Goal: Task Accomplishment & Management: Use online tool/utility

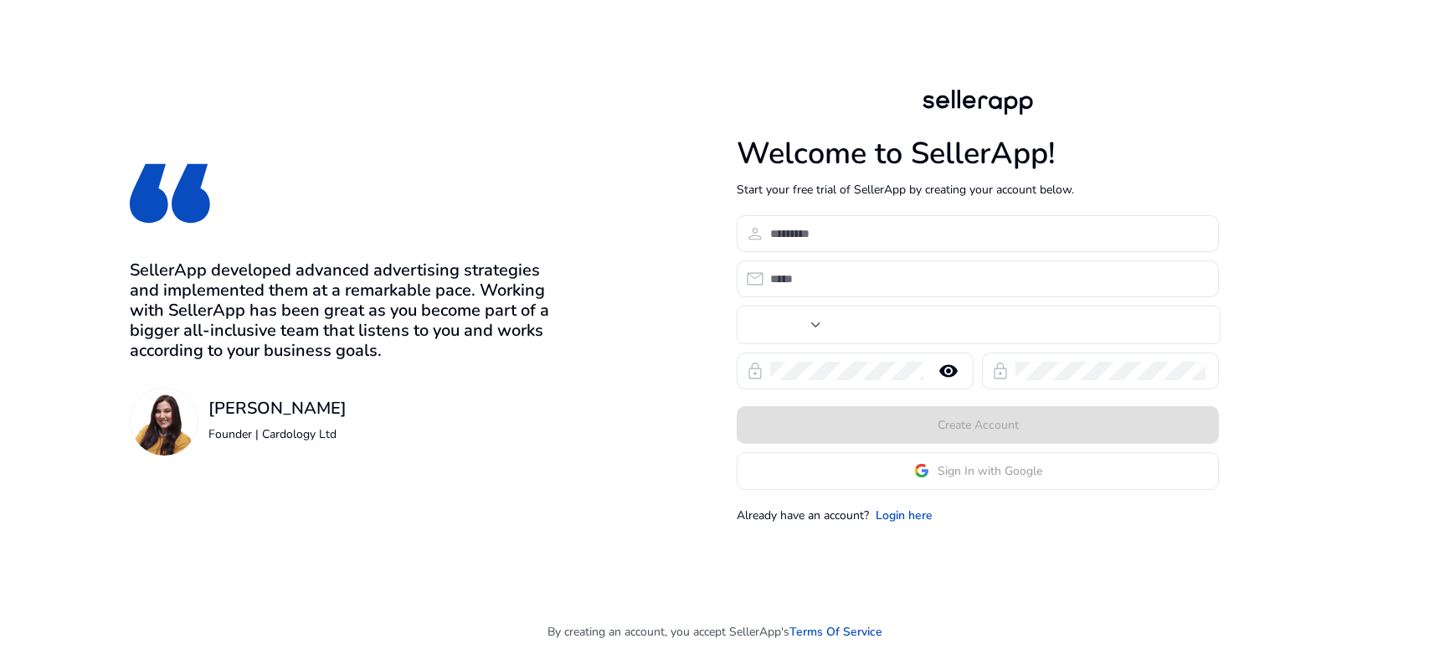
type input "****"
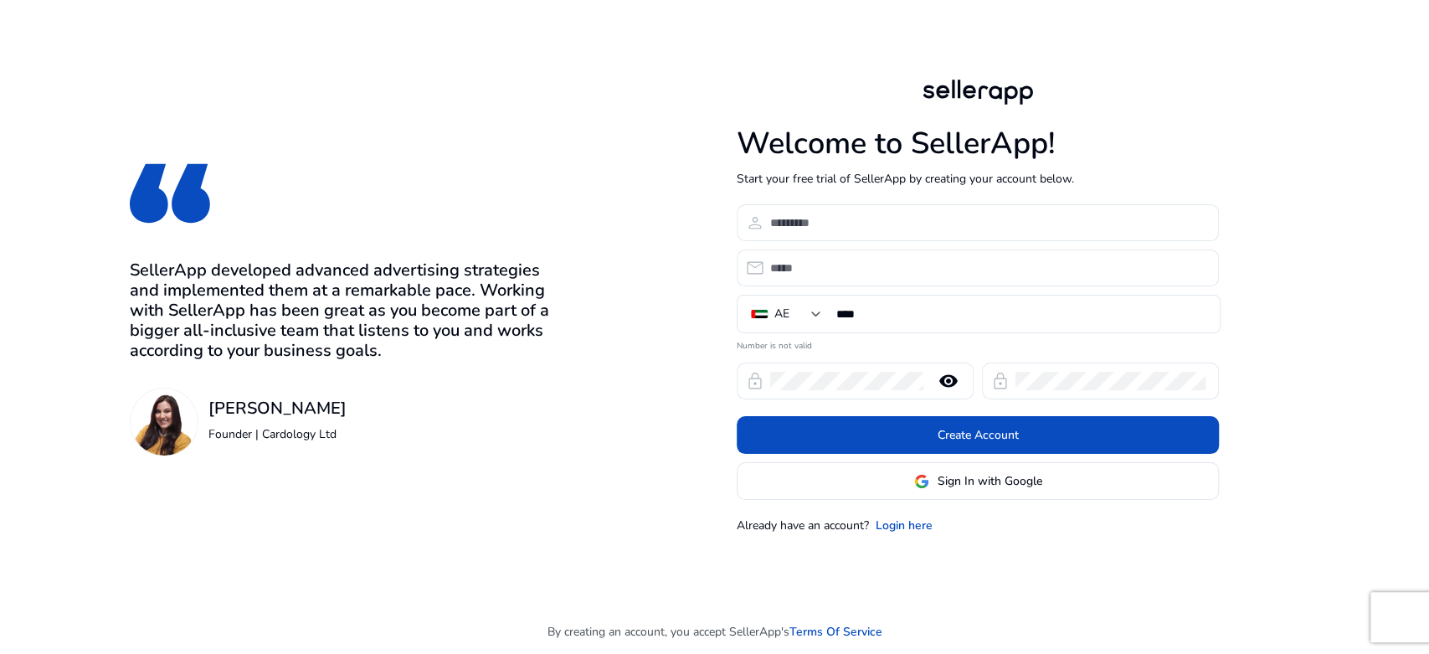
click at [980, 501] on div "Welcome to SellerApp! Start your free trial of SellerApp by creating your accou…" at bounding box center [978, 304] width 482 height 459
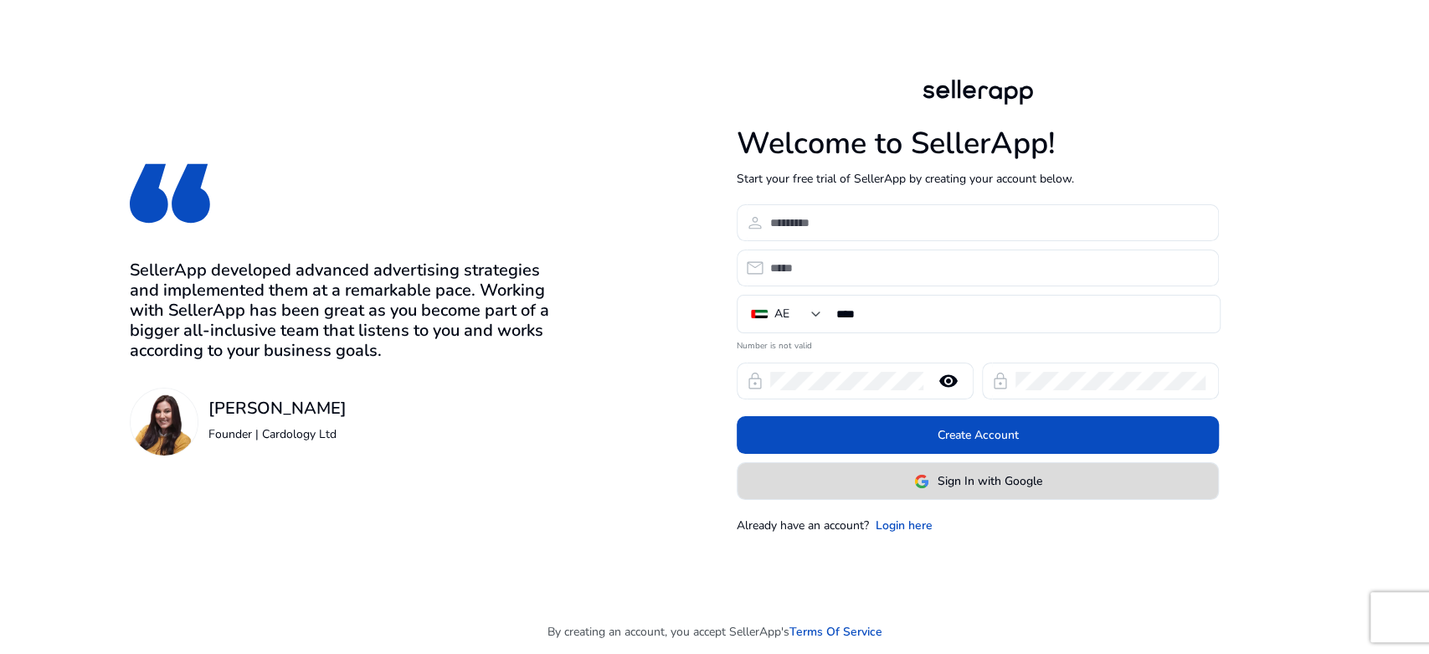
click at [980, 494] on span at bounding box center [978, 481] width 481 height 40
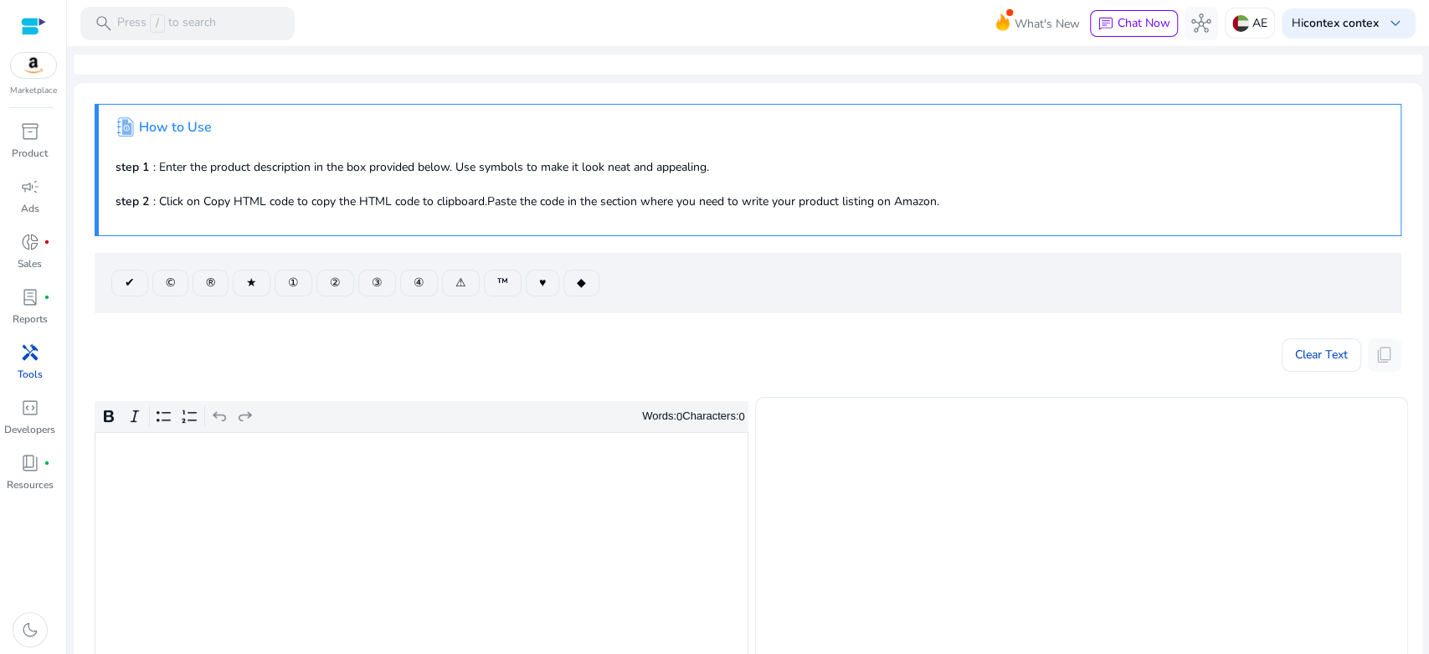
scroll to position [186, 0]
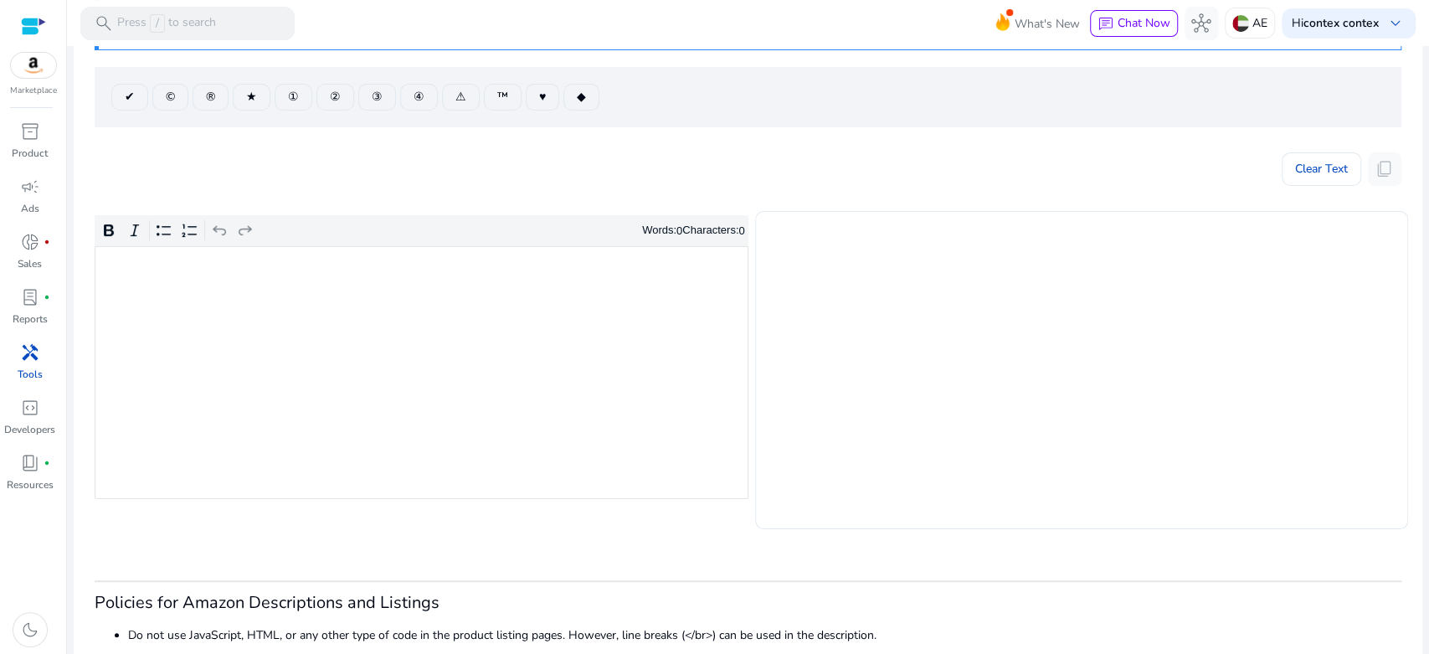
click at [548, 332] on div "Rich Text Editor. Editing area: main. Press Alt+0 for help." at bounding box center [422, 372] width 654 height 253
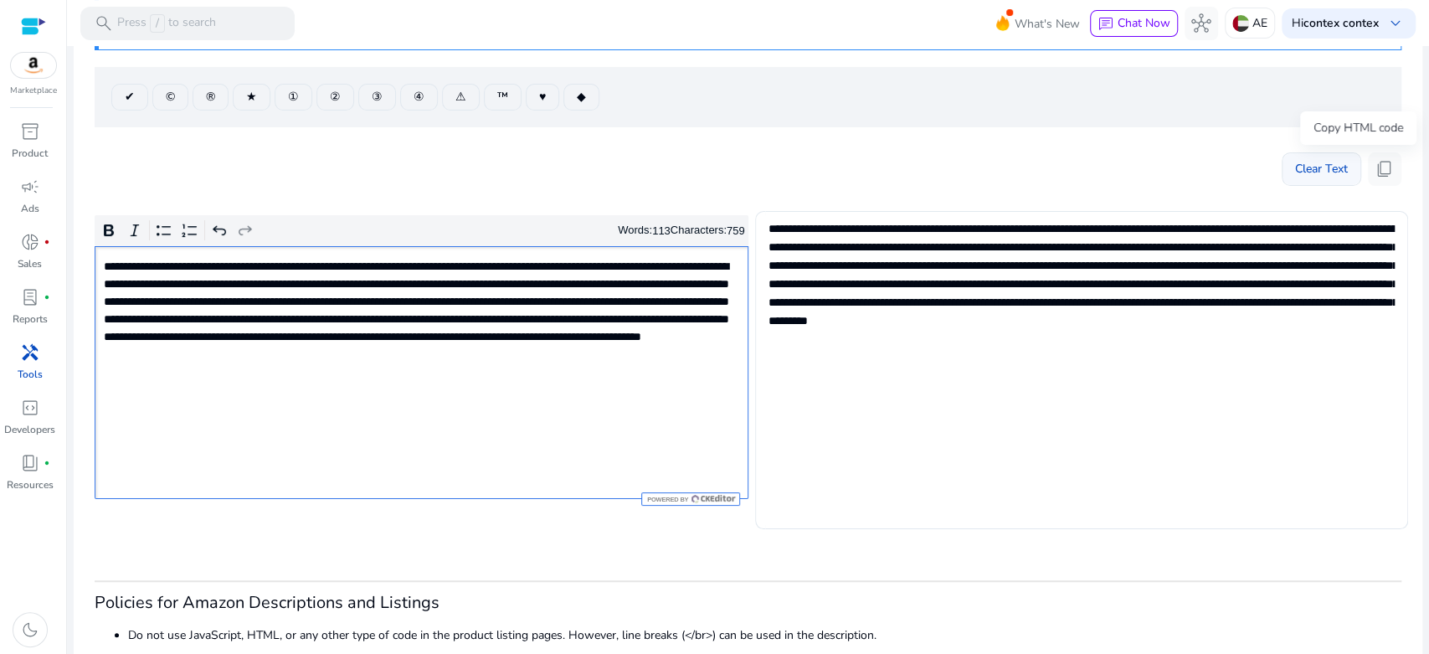
drag, startPoint x: 1381, startPoint y: 176, endPoint x: 1304, endPoint y: 172, distance: 77.1
click at [1375, 175] on span "content_copy" at bounding box center [1385, 169] width 20 height 20
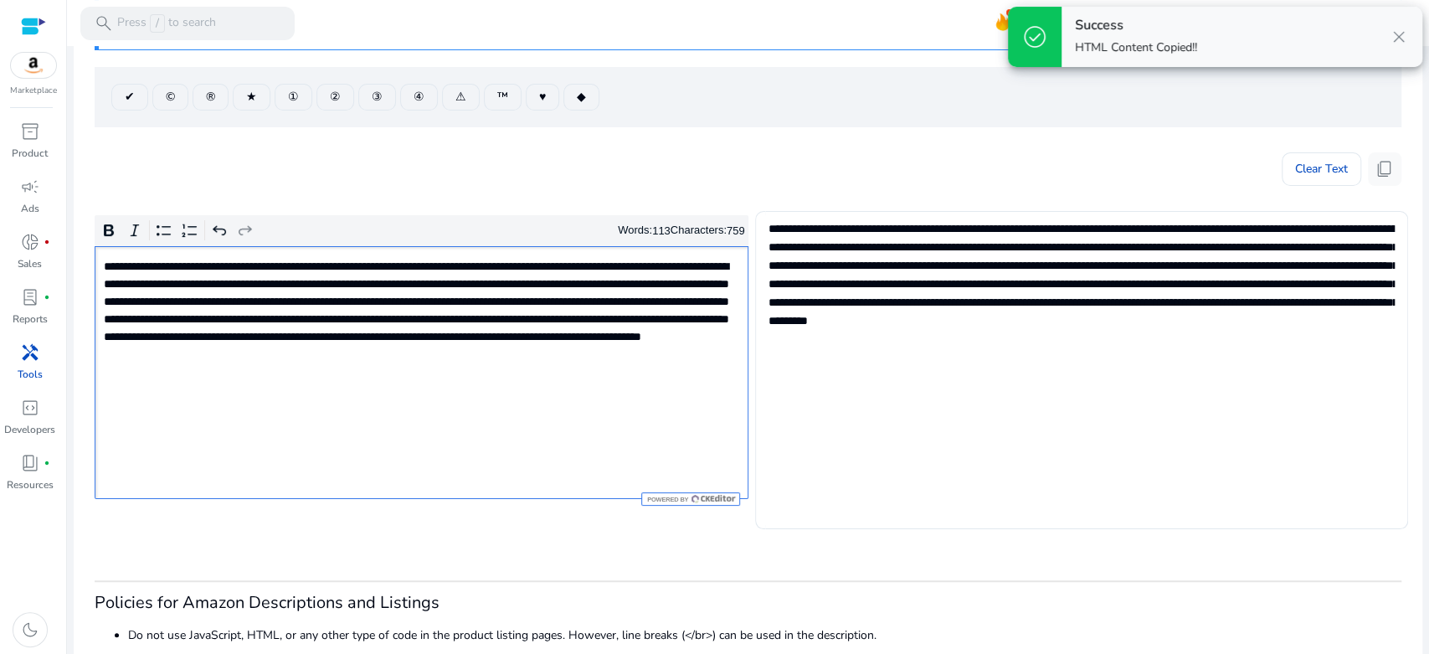
scroll to position [0, 0]
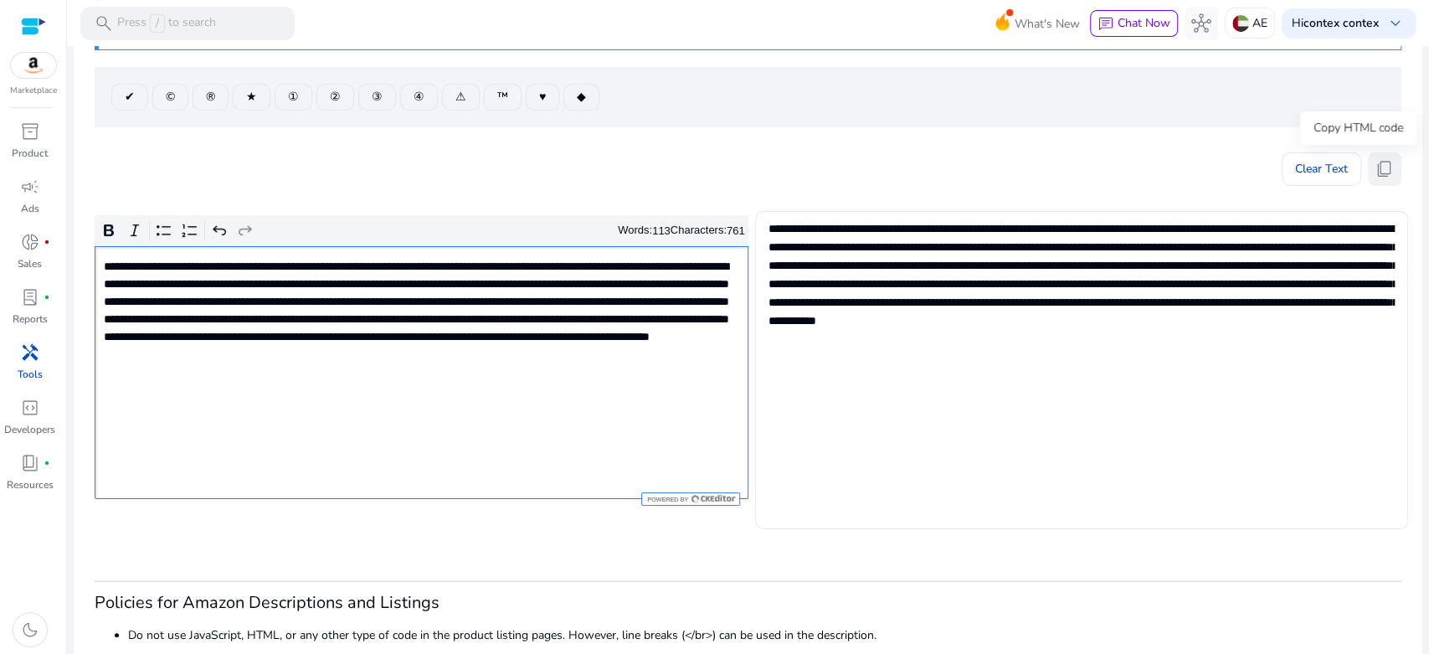
click at [1378, 165] on span "content_copy" at bounding box center [1385, 169] width 20 height 20
click at [1375, 167] on span "content_copy" at bounding box center [1385, 169] width 20 height 20
click at [1388, 169] on button "content_copy" at bounding box center [1384, 168] width 33 height 33
click at [513, 414] on div "**********" at bounding box center [422, 372] width 654 height 253
click at [1380, 175] on span "content_copy" at bounding box center [1385, 169] width 20 height 20
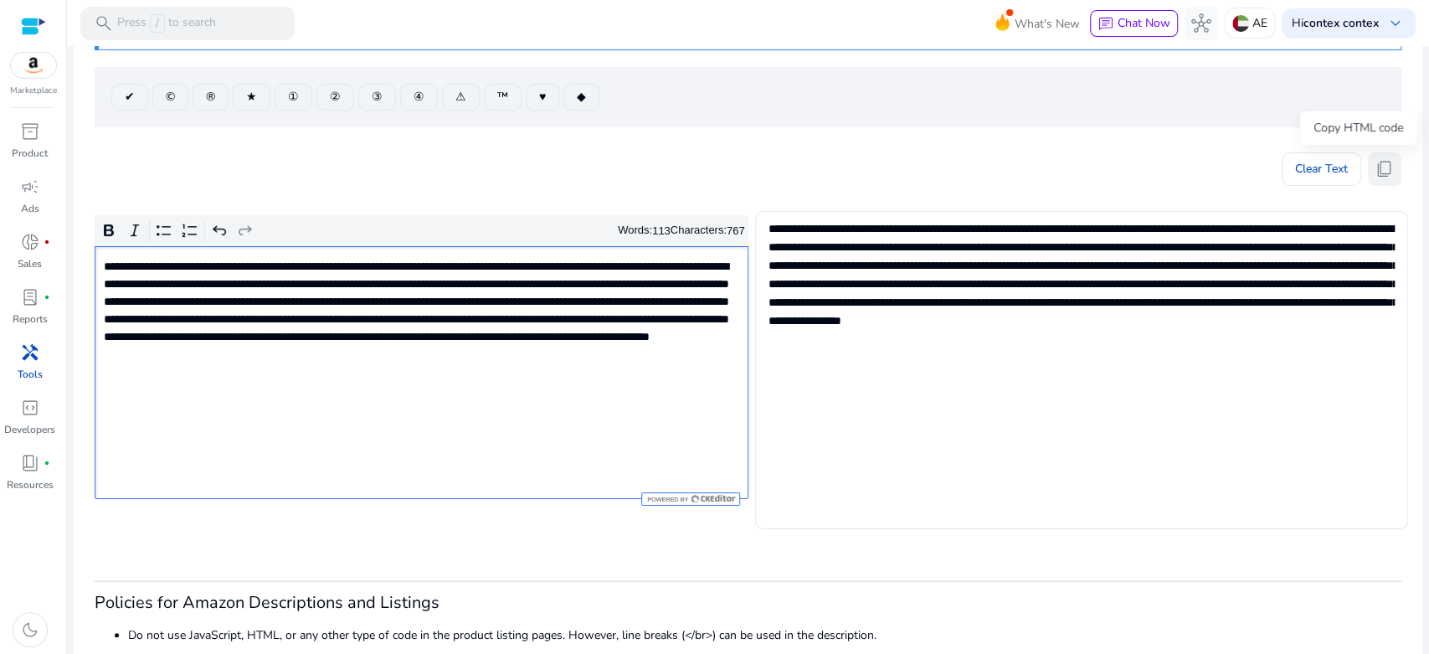
click at [1375, 161] on span "content_copy" at bounding box center [1385, 169] width 20 height 20
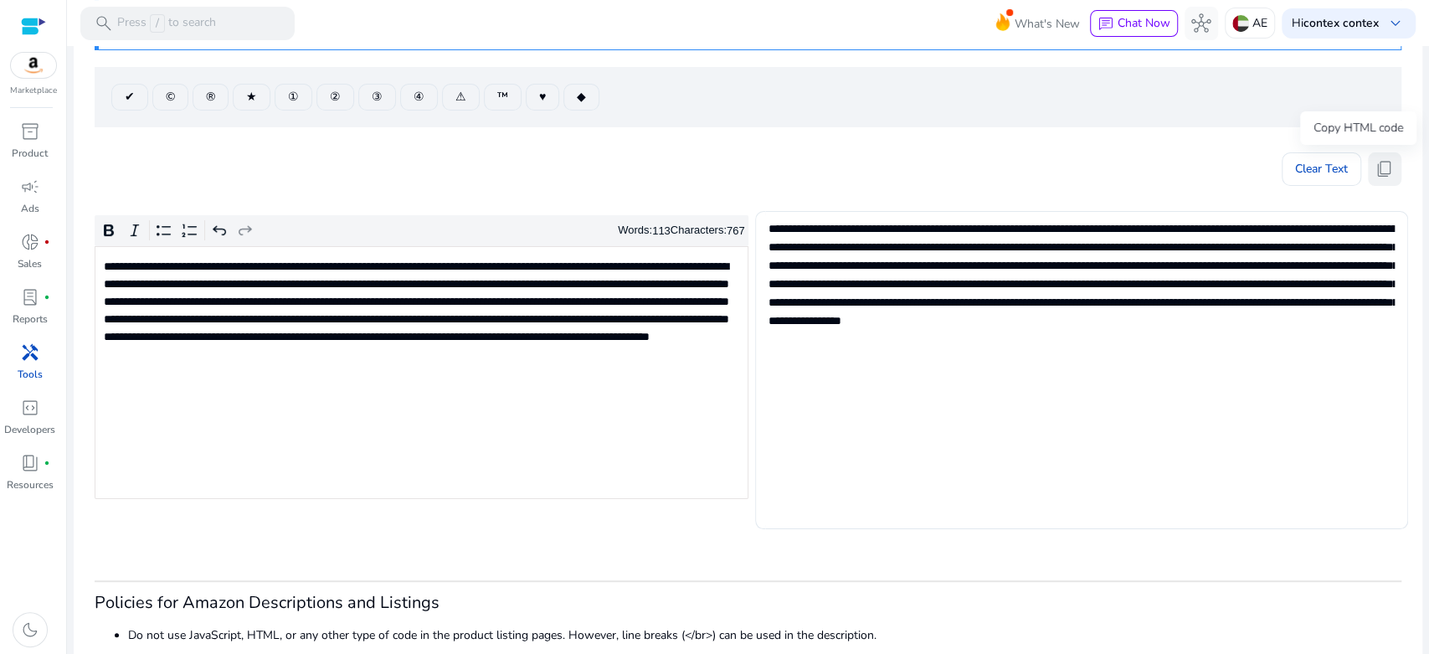
click at [1383, 162] on span "content_copy" at bounding box center [1385, 169] width 20 height 20
click at [1380, 159] on span "content_copy" at bounding box center [1385, 169] width 20 height 20
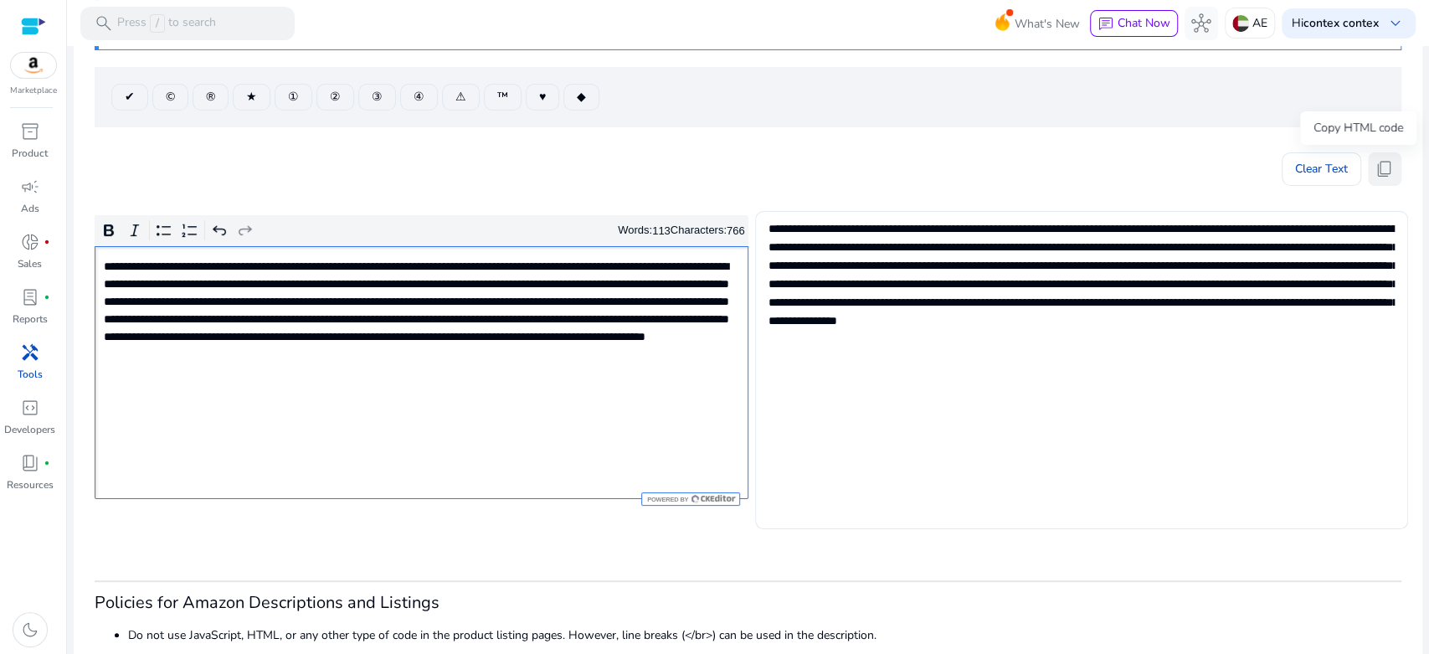
click at [1379, 166] on span "content_copy" at bounding box center [1385, 169] width 20 height 20
drag, startPoint x: 1397, startPoint y: 167, endPoint x: 1388, endPoint y: 166, distance: 9.2
click at [1397, 166] on mat-card ".st1{fill:#2c8af8}.st2{fill:#fcfeff} How to Use step 1 : Enter the product desc…" at bounding box center [748, 322] width 1349 height 851
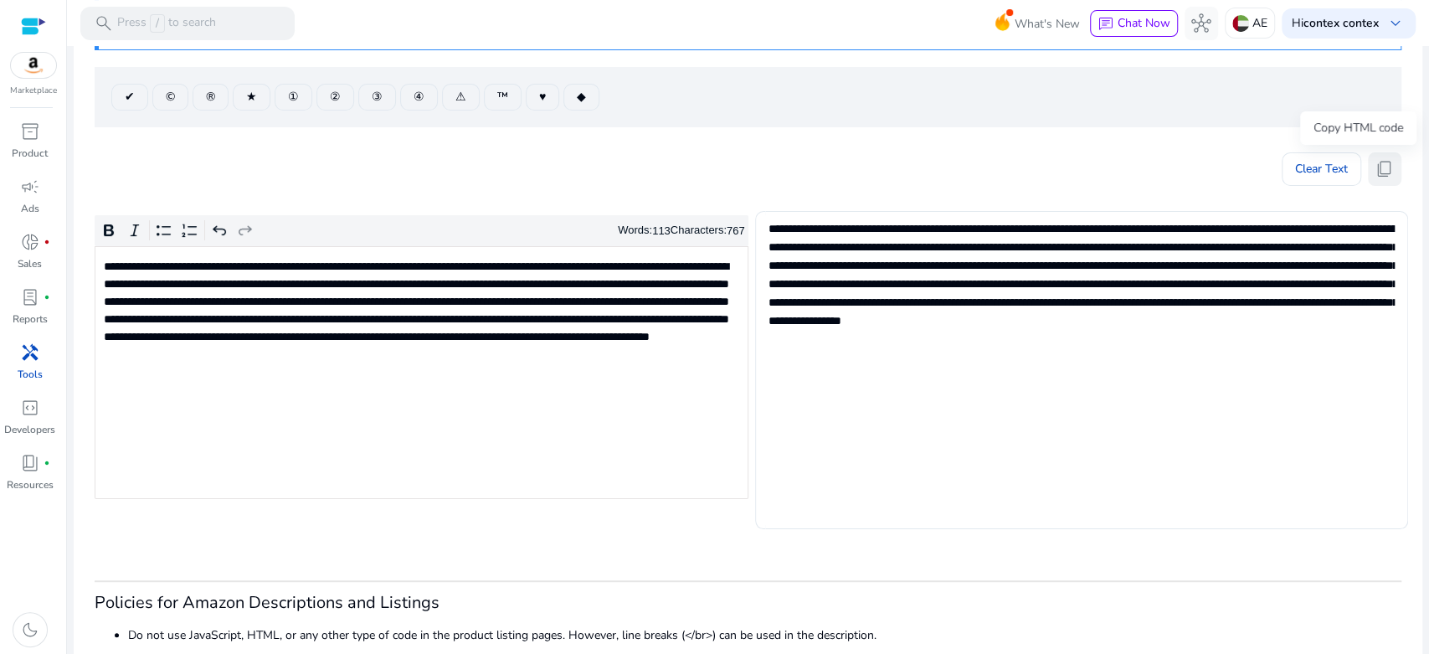
click at [1381, 164] on span "content_copy" at bounding box center [1385, 169] width 20 height 20
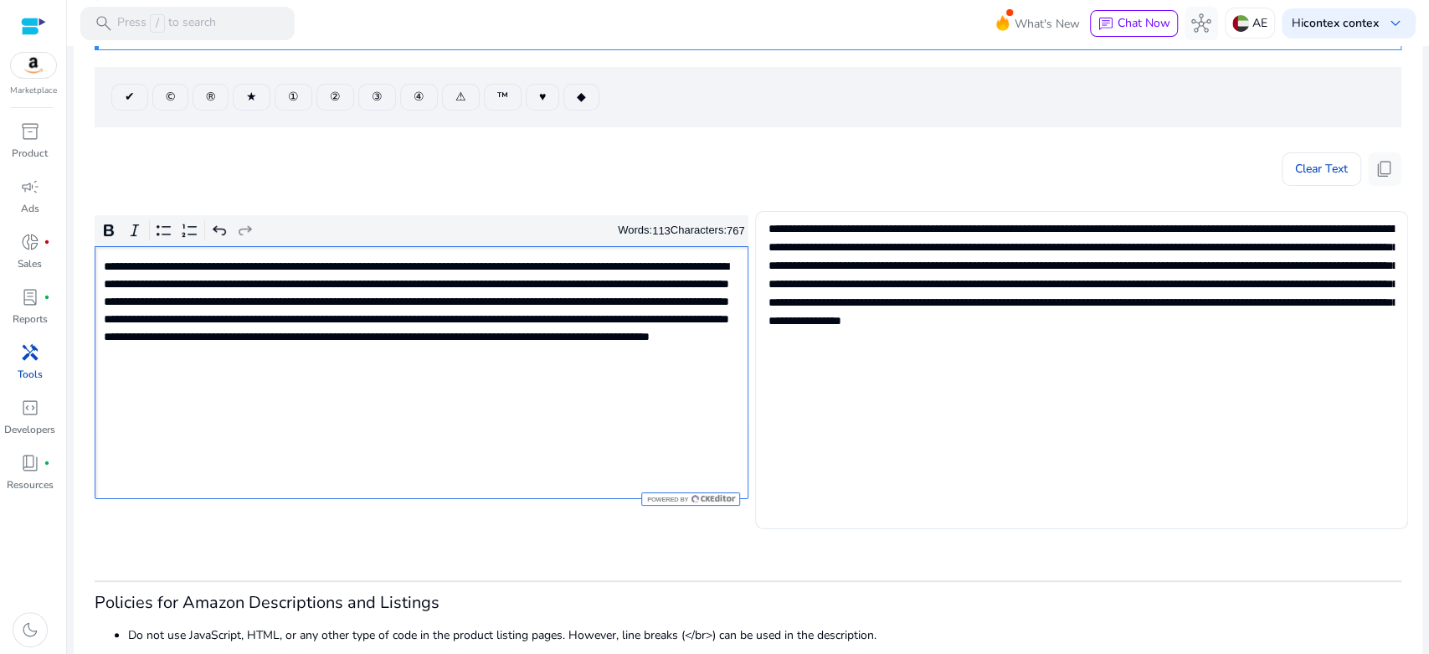
click at [540, 315] on p "**********" at bounding box center [420, 319] width 632 height 123
drag, startPoint x: 1373, startPoint y: 173, endPoint x: 930, endPoint y: 96, distance: 449.5
click at [1375, 174] on span "content_copy" at bounding box center [1385, 169] width 20 height 20
click at [1380, 171] on span "content_copy" at bounding box center [1385, 169] width 20 height 20
type textarea "**********"
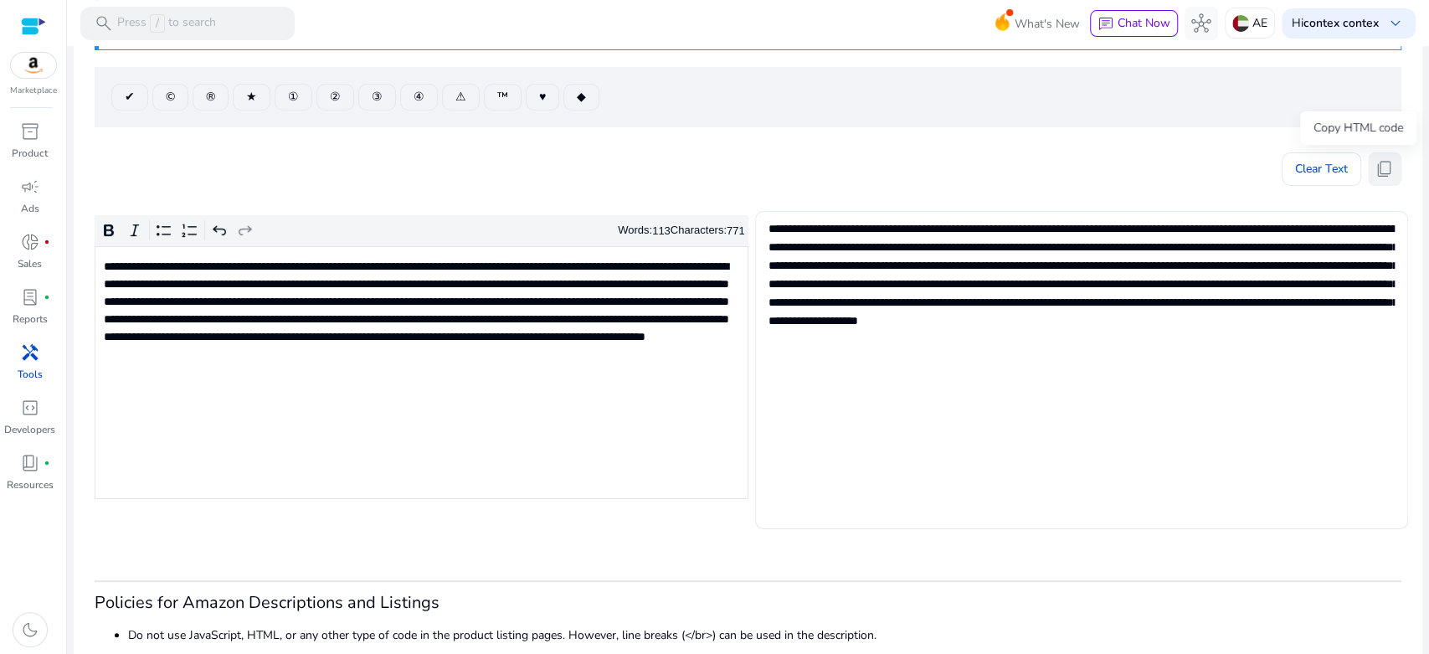
click at [1375, 165] on span "content_copy" at bounding box center [1385, 169] width 20 height 20
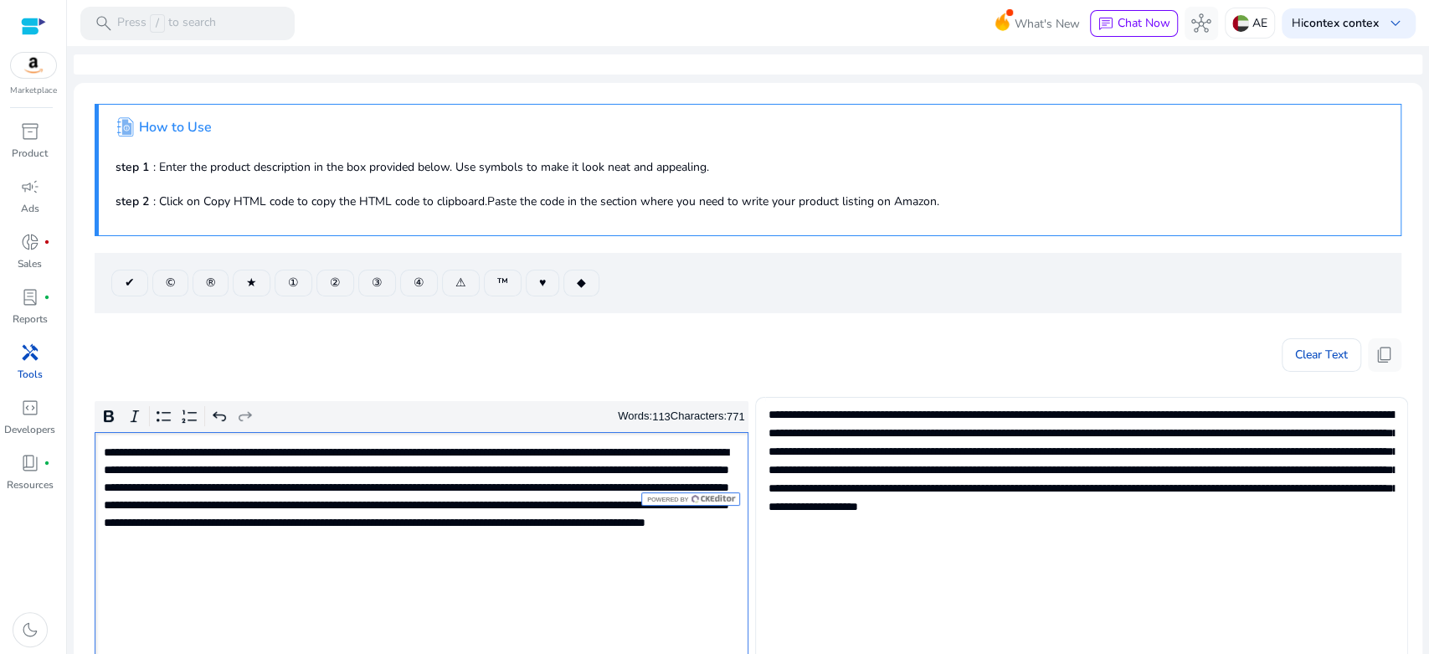
scroll to position [186, 0]
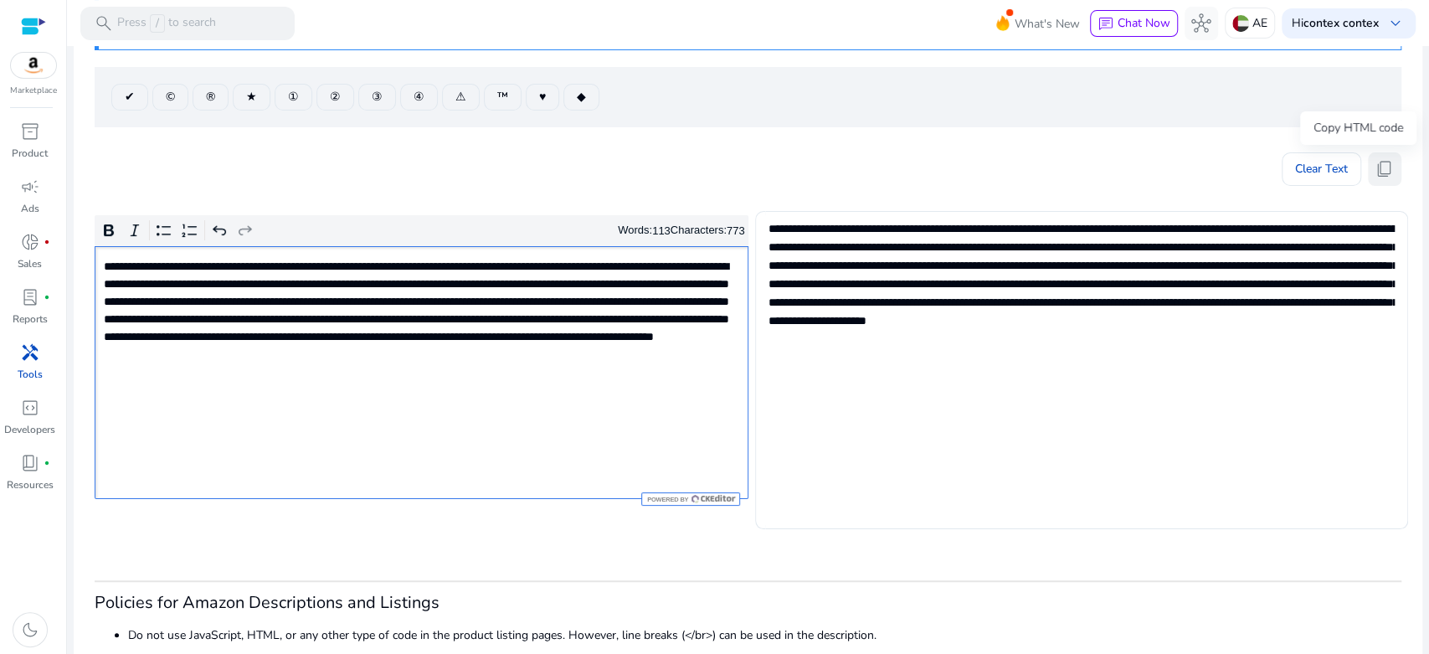
click at [1378, 172] on span "content_copy" at bounding box center [1385, 169] width 20 height 20
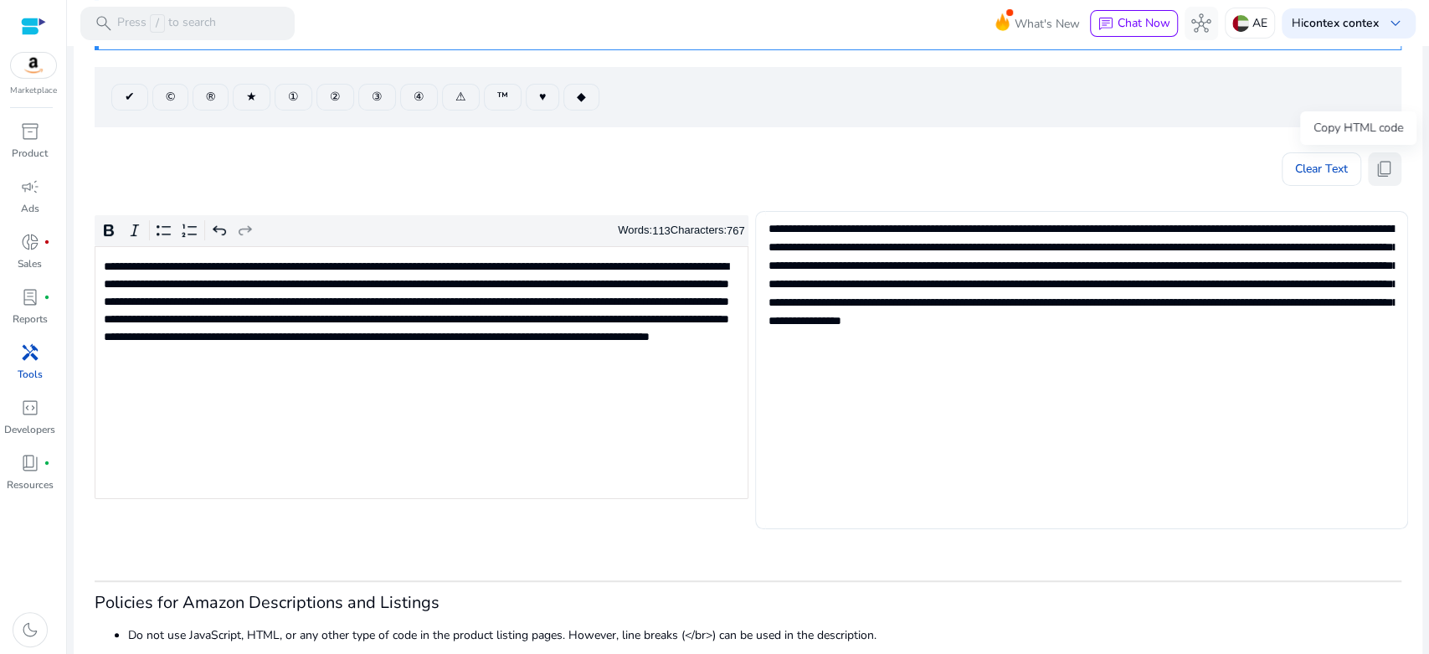
drag, startPoint x: 1386, startPoint y: 170, endPoint x: 1361, endPoint y: 169, distance: 26.0
click at [1386, 169] on span "content_copy" at bounding box center [1385, 169] width 20 height 20
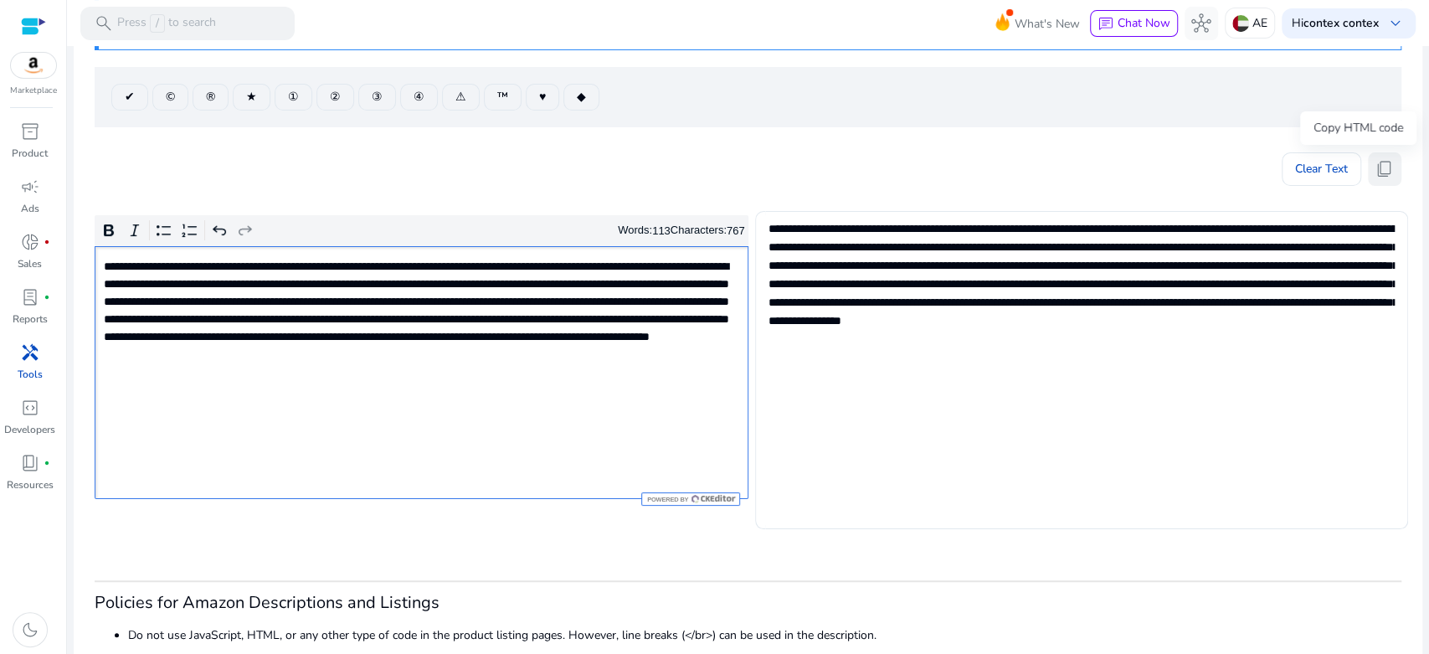
click at [1376, 172] on span "content_copy" at bounding box center [1385, 169] width 20 height 20
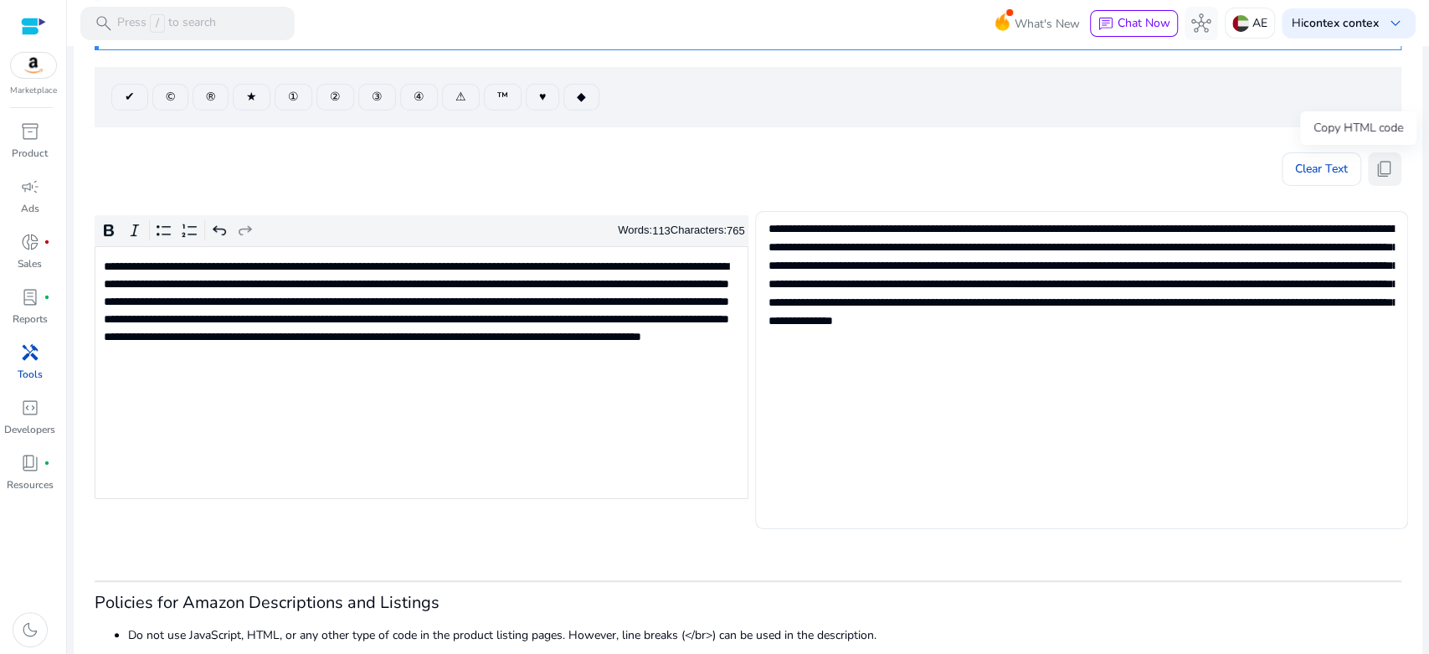
click at [1385, 172] on span "content_copy" at bounding box center [1385, 169] width 20 height 20
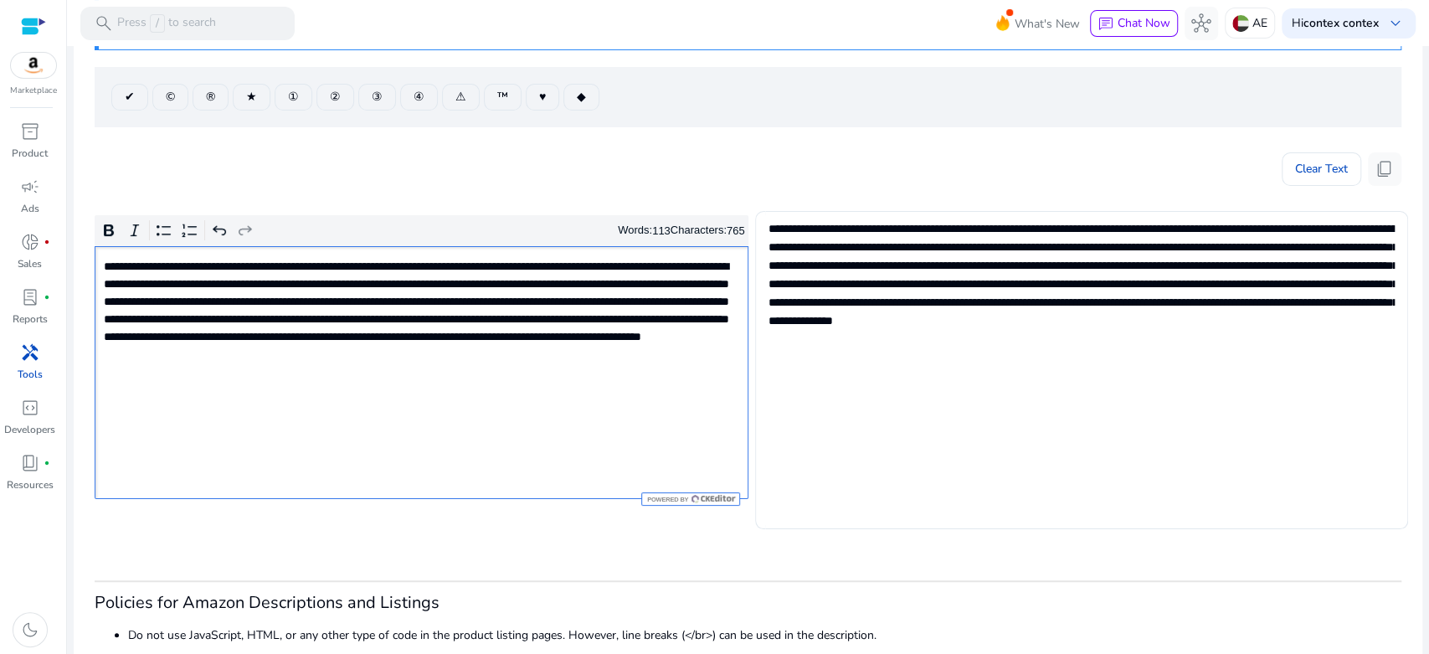
click at [576, 399] on div "**********" at bounding box center [422, 372] width 654 height 253
click at [1375, 172] on span "content_copy" at bounding box center [1385, 169] width 20 height 20
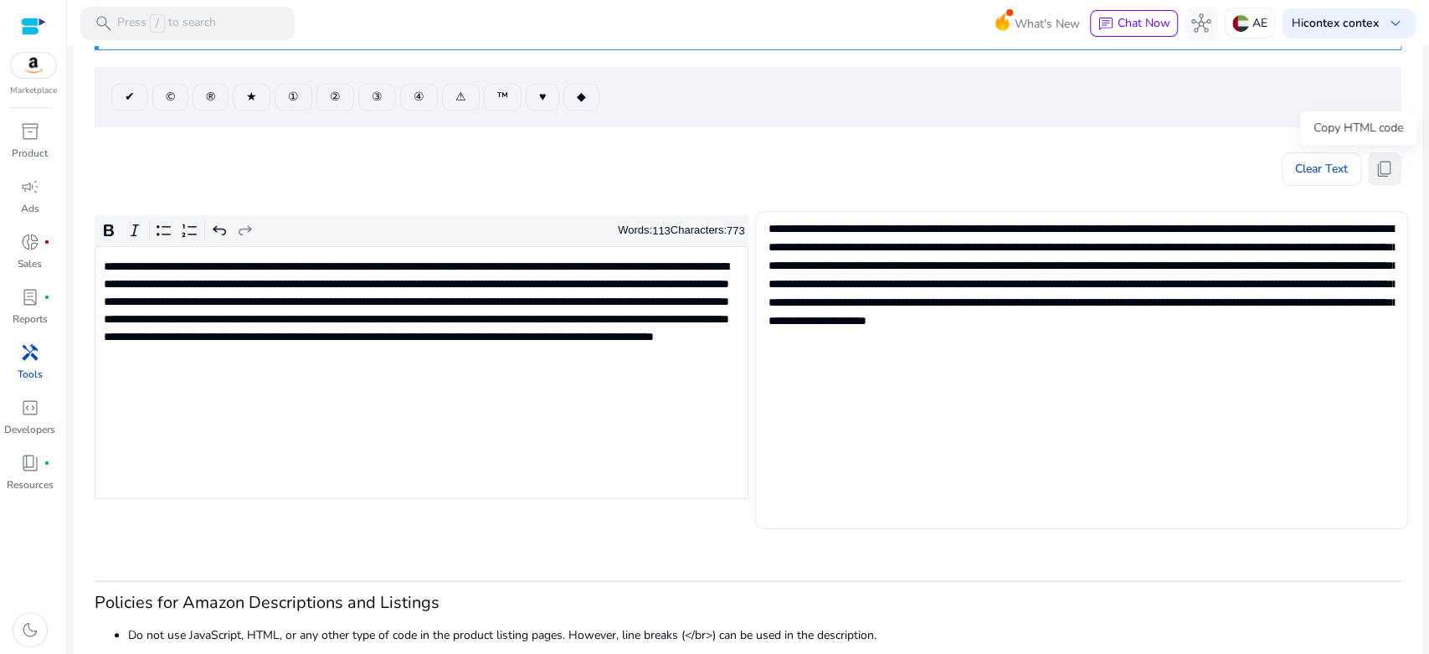
click at [1380, 167] on span "content_copy" at bounding box center [1385, 169] width 20 height 20
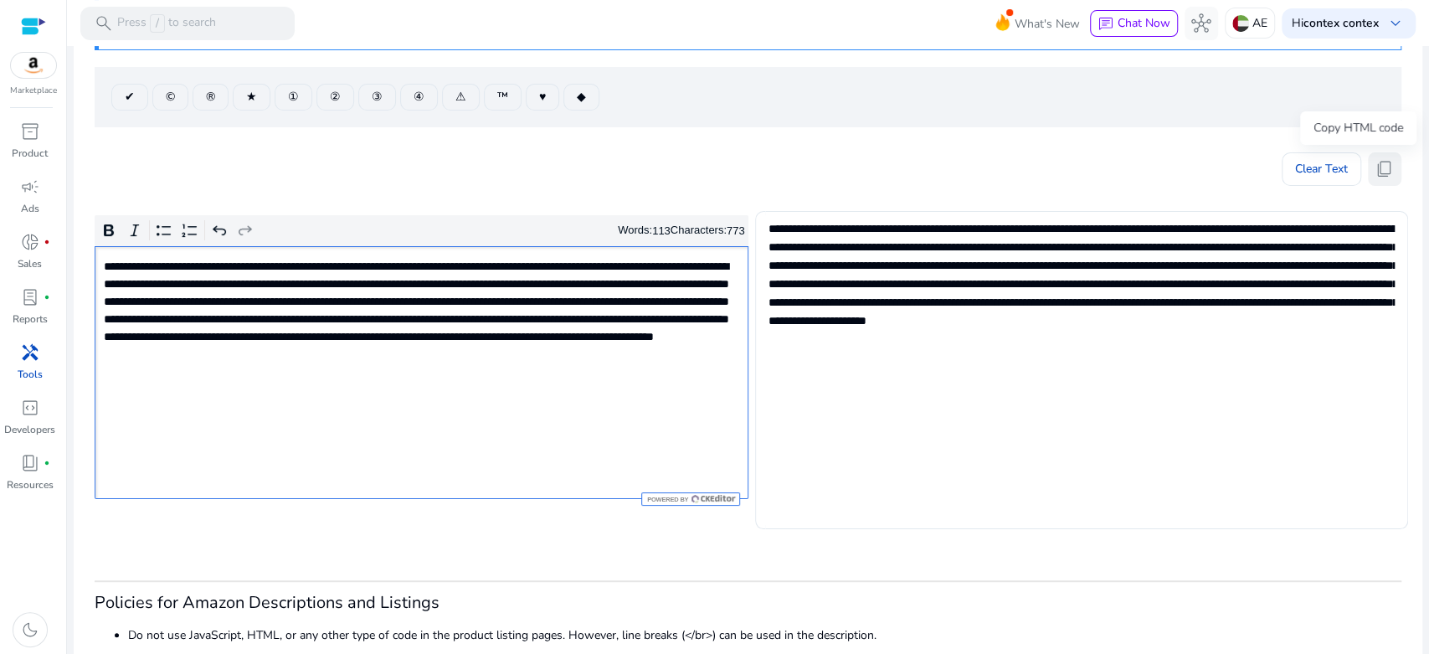
click at [1380, 166] on span "content_copy" at bounding box center [1385, 169] width 20 height 20
click at [516, 379] on p "**********" at bounding box center [420, 319] width 632 height 123
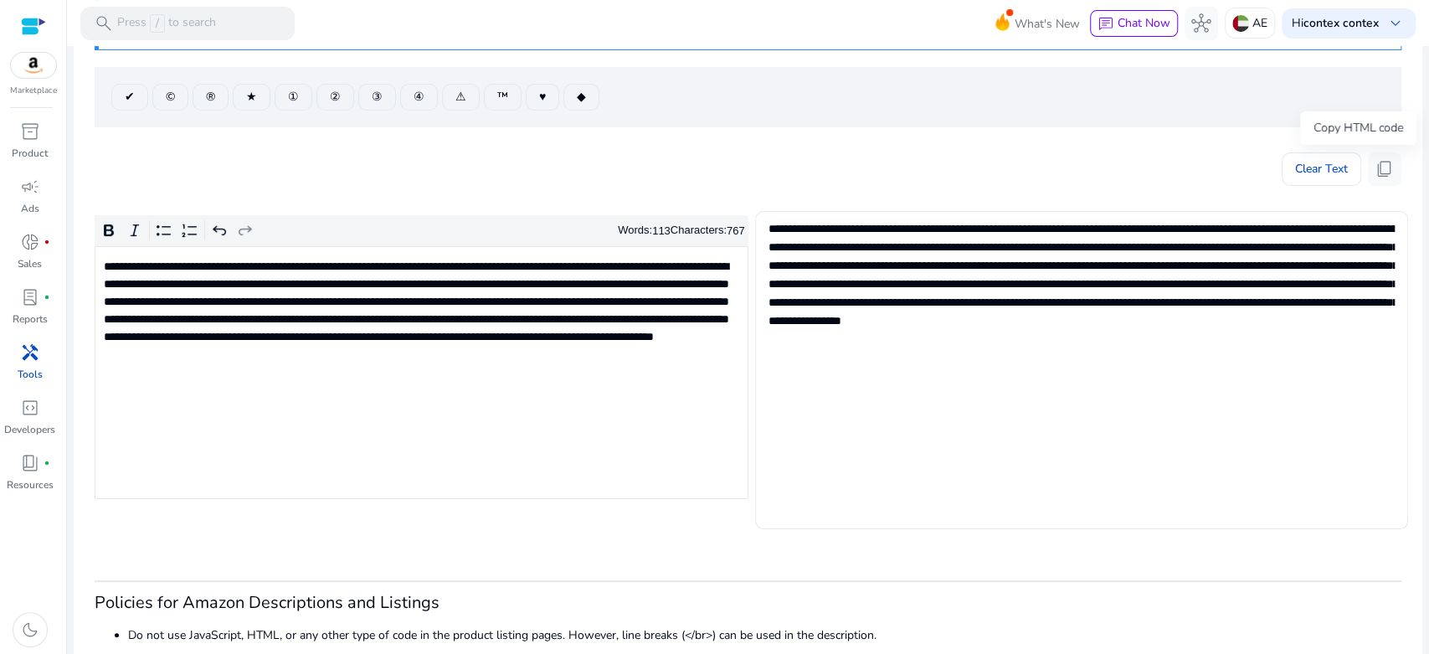
drag, startPoint x: 1366, startPoint y: 166, endPoint x: 702, endPoint y: 3, distance: 684.5
click at [1375, 166] on span "content_copy" at bounding box center [1385, 169] width 20 height 20
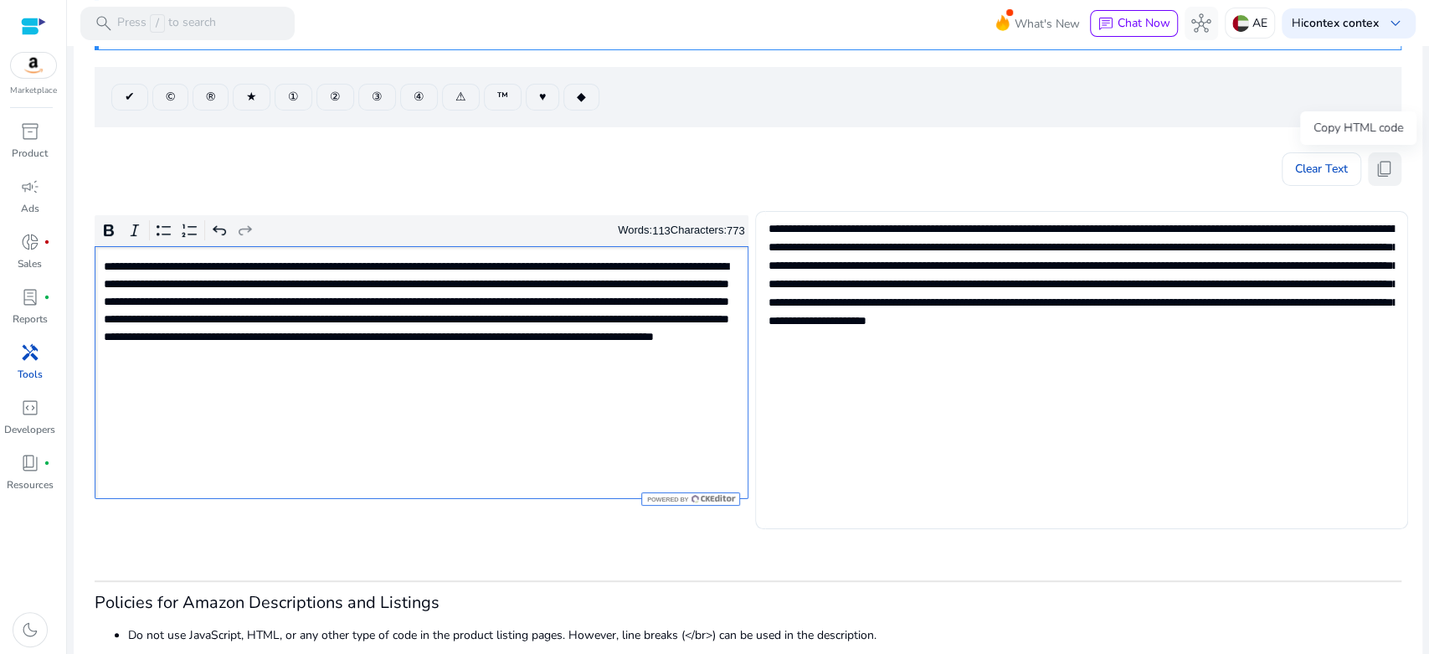
click at [1375, 162] on span "content_copy" at bounding box center [1385, 169] width 20 height 20
click at [364, 393] on div "**********" at bounding box center [422, 372] width 654 height 253
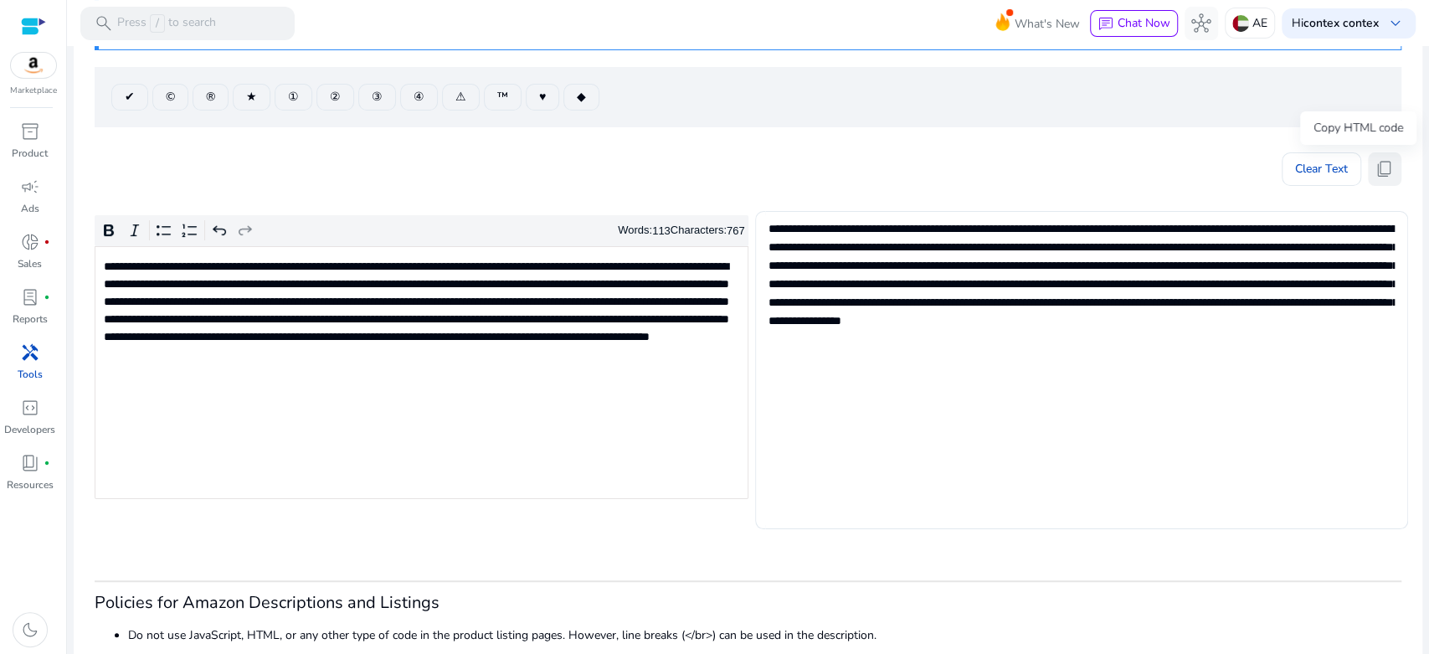
click at [1376, 169] on span "content_copy" at bounding box center [1385, 169] width 20 height 20
click at [1380, 167] on span "content_copy" at bounding box center [1385, 169] width 20 height 20
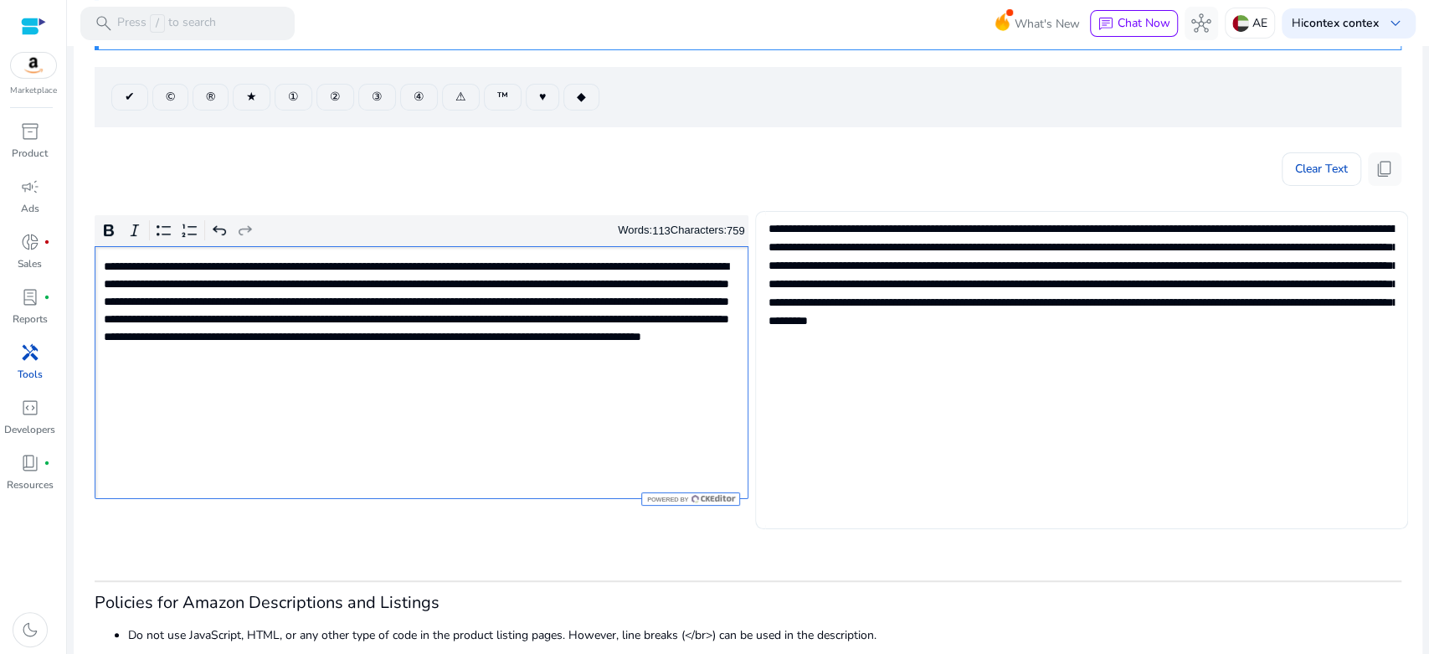
type textarea "**********"
click at [1375, 179] on span "content_copy" at bounding box center [1385, 169] width 20 height 20
